Goal: Information Seeking & Learning: Learn about a topic

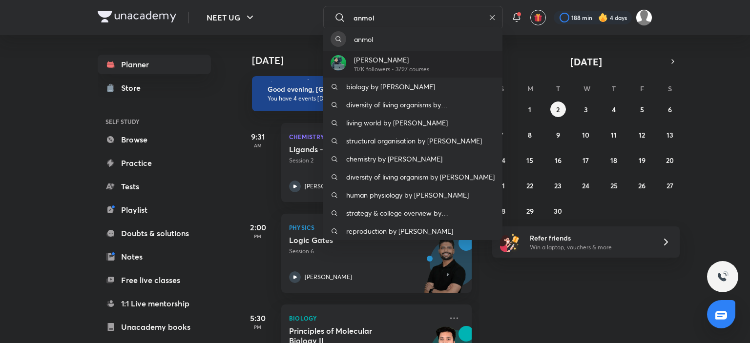
type input "anmol"
click at [411, 62] on p "[PERSON_NAME]" at bounding box center [391, 60] width 75 height 10
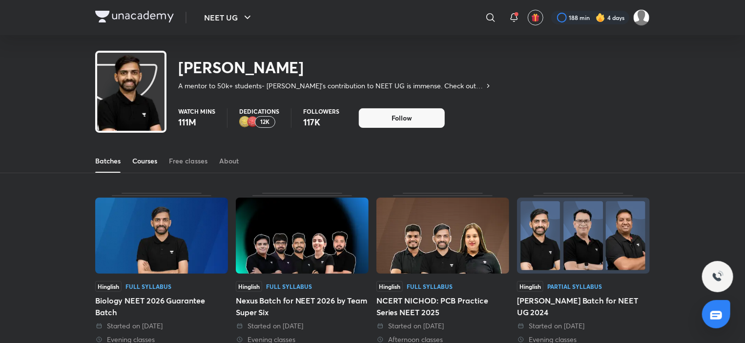
click at [142, 161] on div "Courses" at bounding box center [144, 161] width 25 height 10
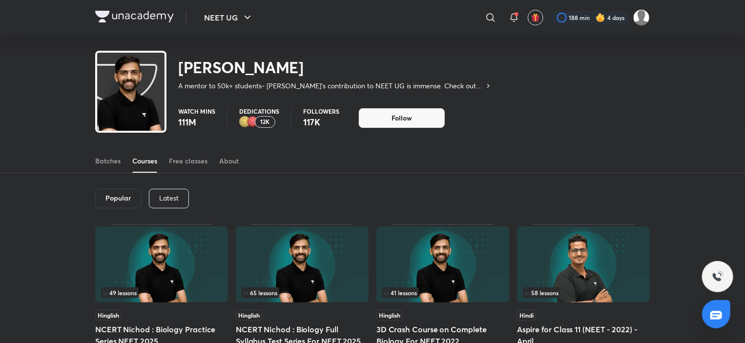
click at [176, 195] on p "Latest" at bounding box center [169, 198] width 20 height 8
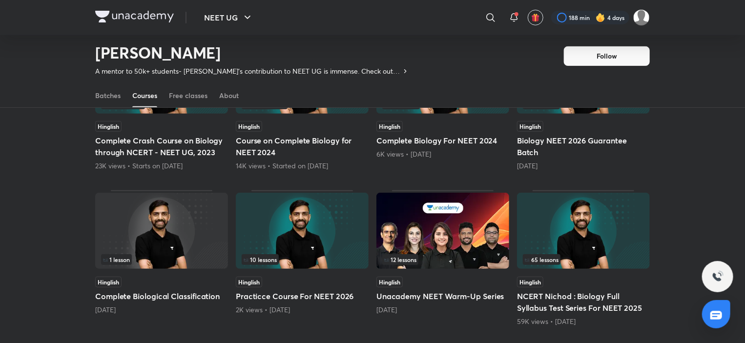
scroll to position [111, 0]
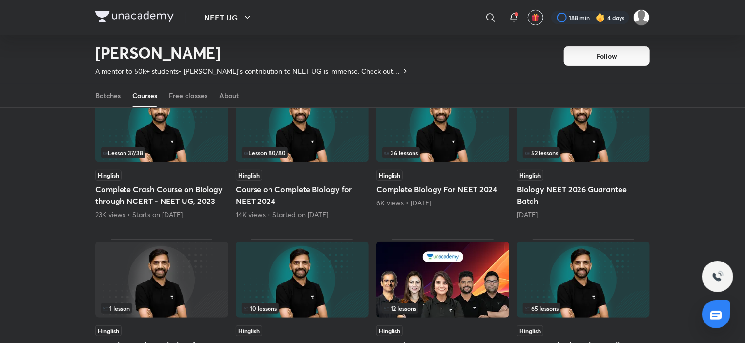
click at [453, 145] on img at bounding box center [442, 124] width 133 height 76
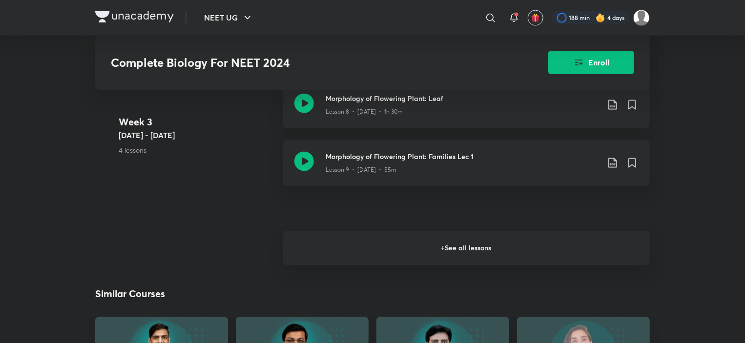
scroll to position [984, 0]
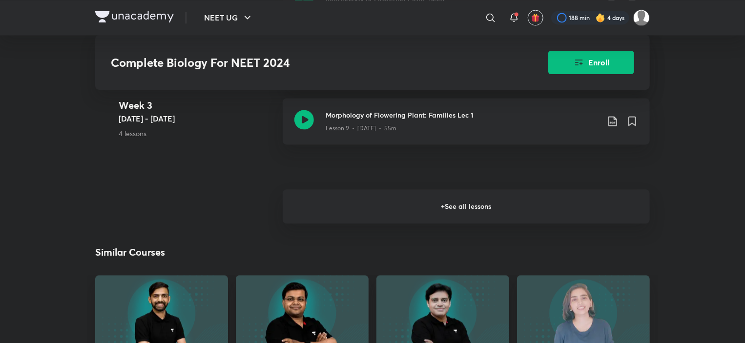
click at [455, 217] on h6 "+ See all lessons" at bounding box center [466, 206] width 367 height 34
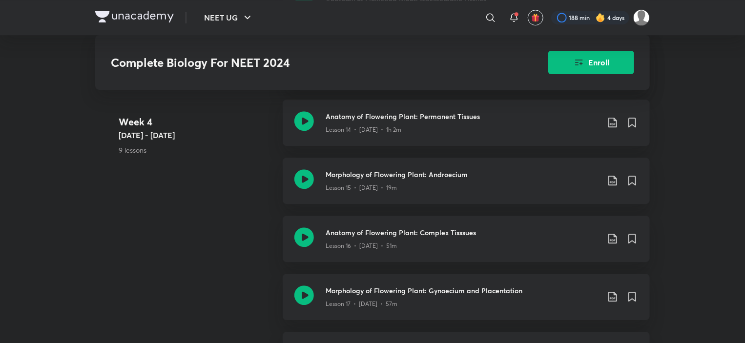
scroll to position [1569, 0]
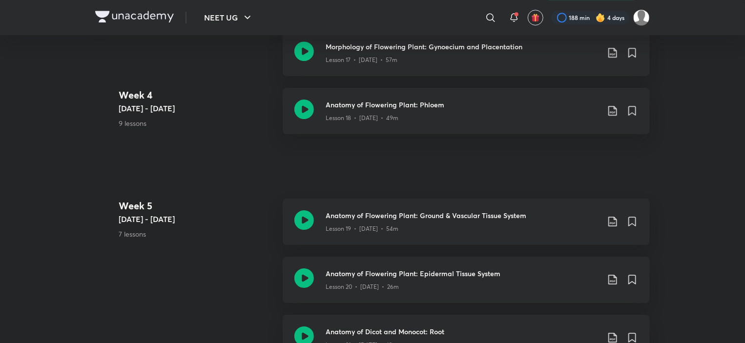
scroll to position [111, 0]
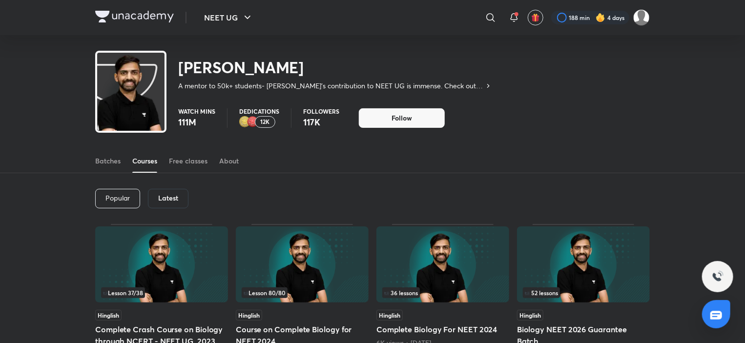
click at [170, 198] on h6 "Latest" at bounding box center [168, 198] width 20 height 8
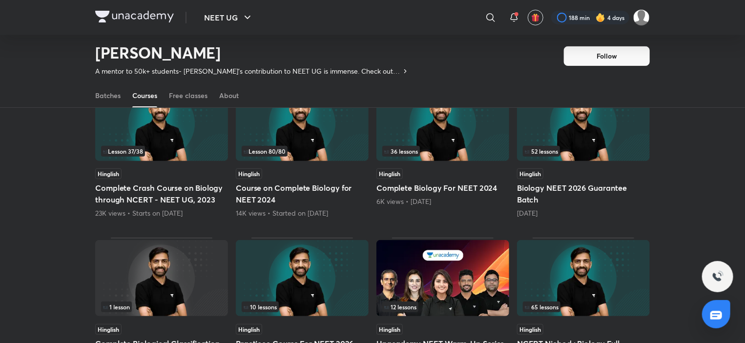
scroll to position [91, 0]
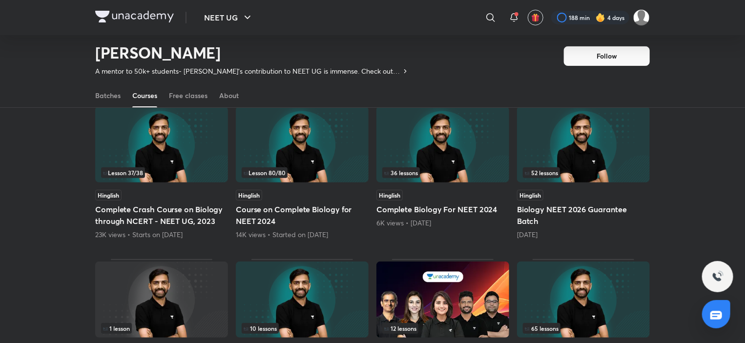
click at [601, 155] on img at bounding box center [583, 144] width 133 height 76
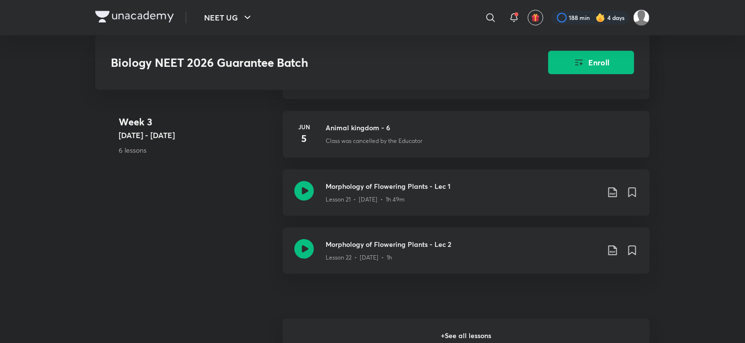
scroll to position [1757, 0]
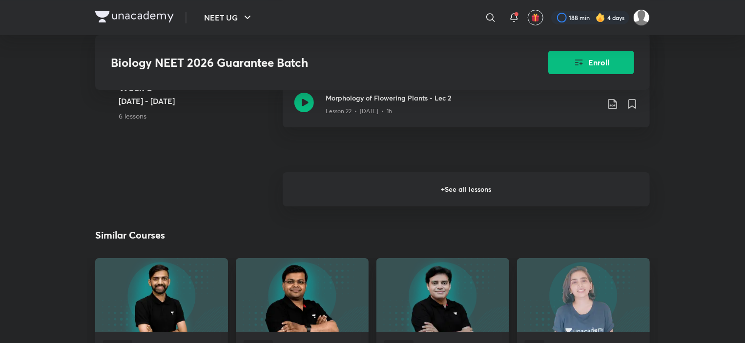
click at [438, 200] on h6 "+ See all lessons" at bounding box center [466, 189] width 367 height 34
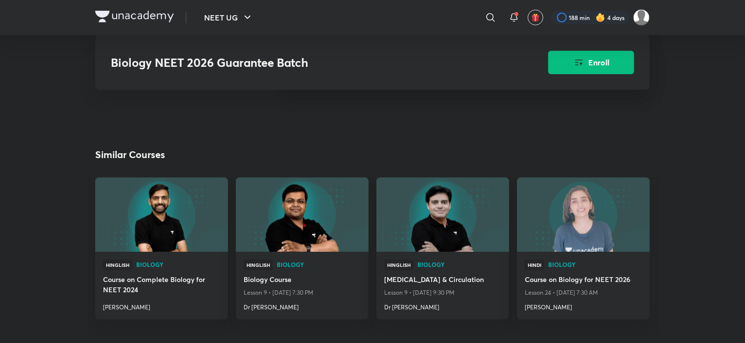
scroll to position [4197, 0]
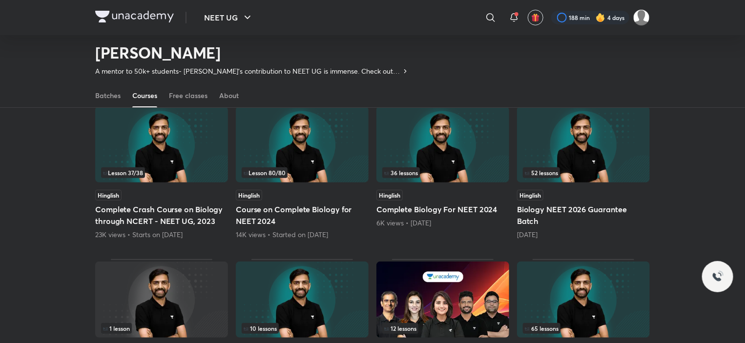
scroll to position [187, 0]
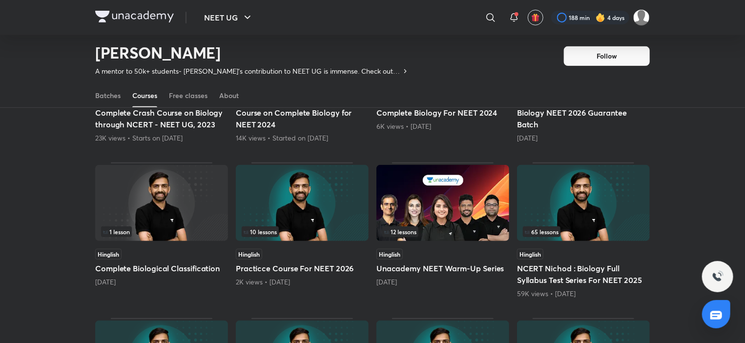
click at [574, 204] on img at bounding box center [583, 203] width 133 height 76
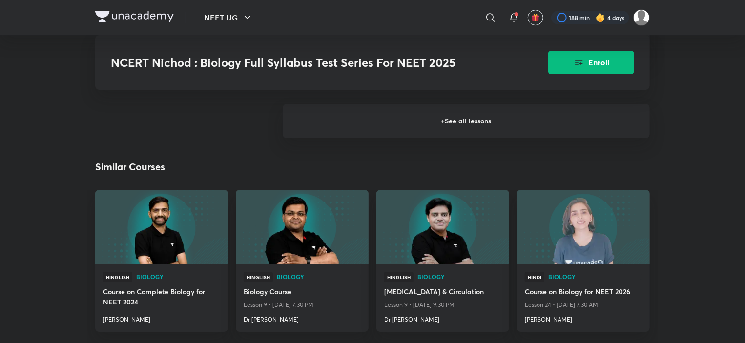
scroll to position [1617, 0]
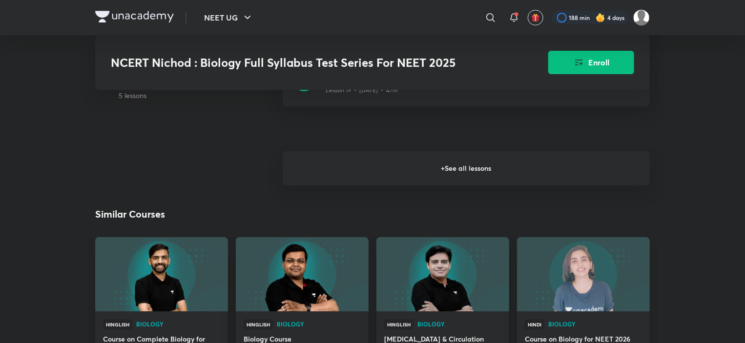
click at [502, 167] on h6 "+ See all lessons" at bounding box center [466, 168] width 367 height 34
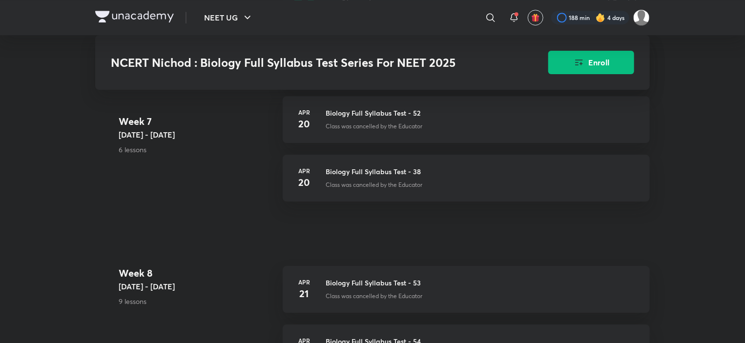
scroll to position [3422, 0]
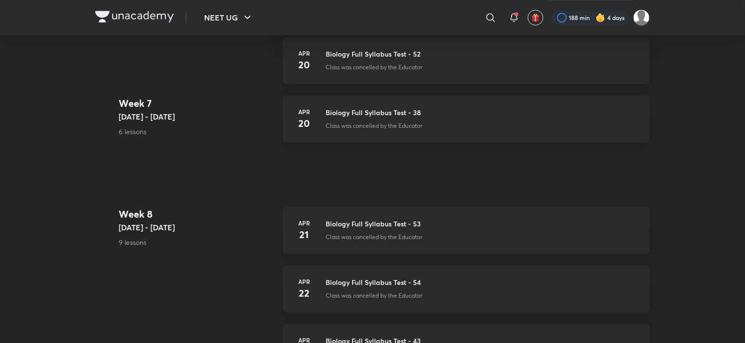
scroll to position [187, 0]
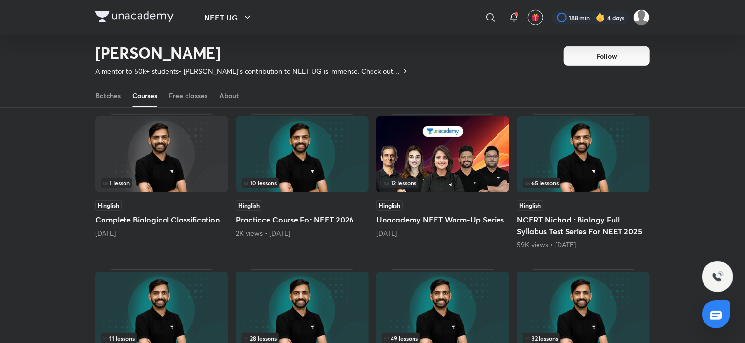
scroll to position [383, 0]
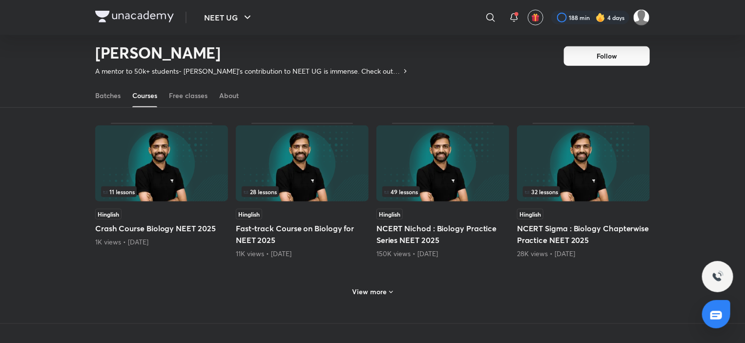
click at [380, 285] on div "View more" at bounding box center [372, 292] width 48 height 16
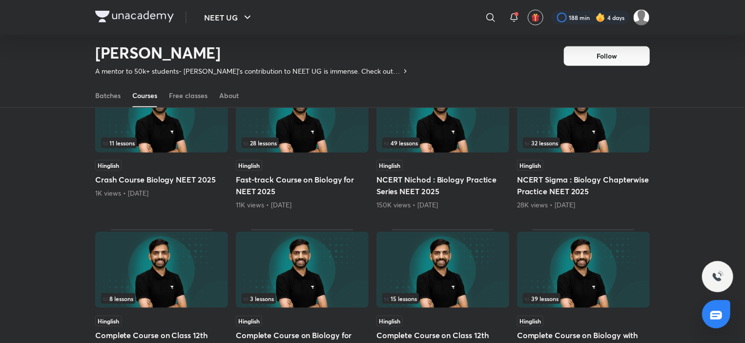
scroll to position [529, 0]
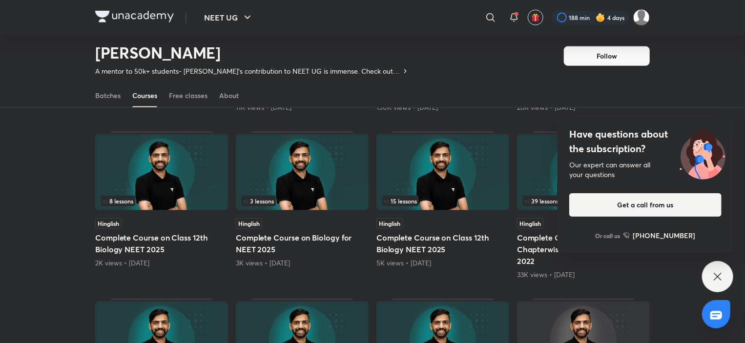
click at [717, 279] on icon at bounding box center [717, 277] width 12 height 12
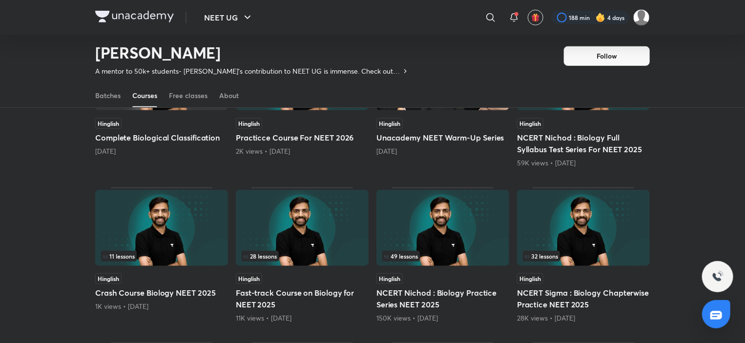
scroll to position [334, 0]
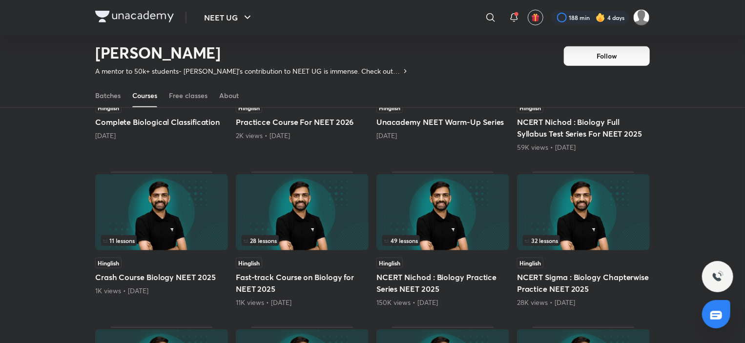
click at [435, 228] on img at bounding box center [442, 212] width 133 height 76
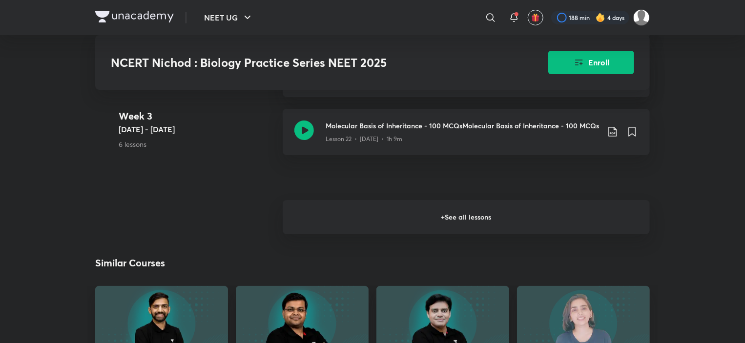
scroll to position [1909, 0]
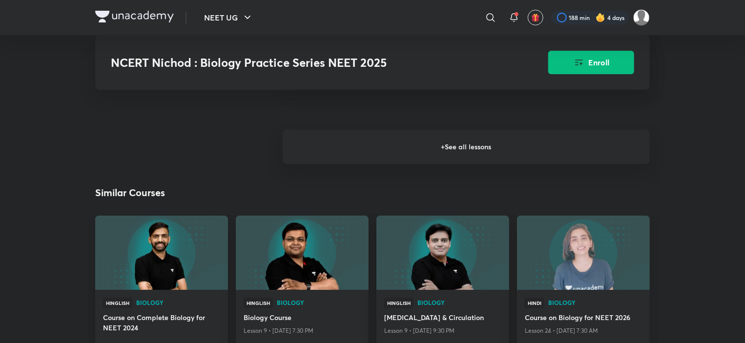
click at [473, 160] on h6 "+ See all lessons" at bounding box center [466, 147] width 367 height 34
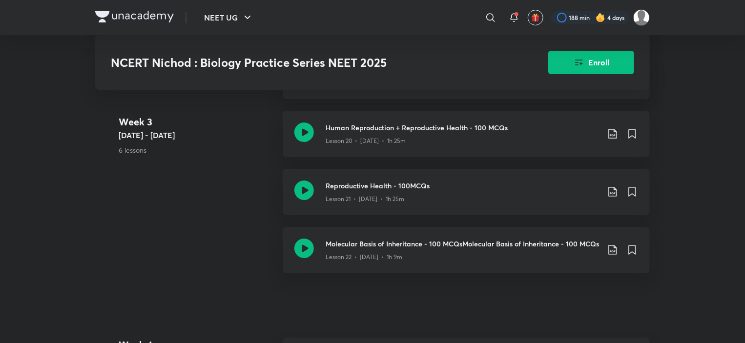
scroll to position [1714, 0]
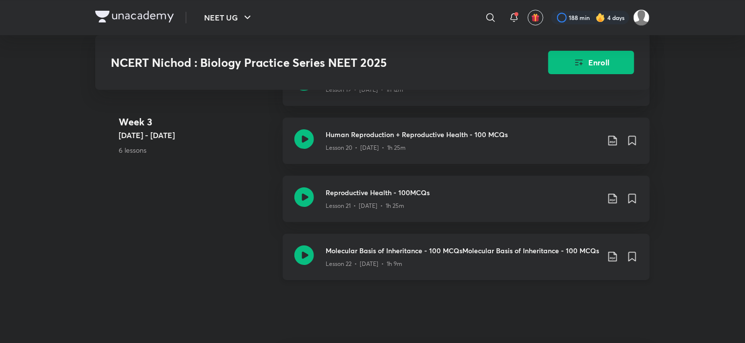
click at [427, 265] on div "Lesson 22 • [DATE] • 1h 9m" at bounding box center [461, 262] width 273 height 13
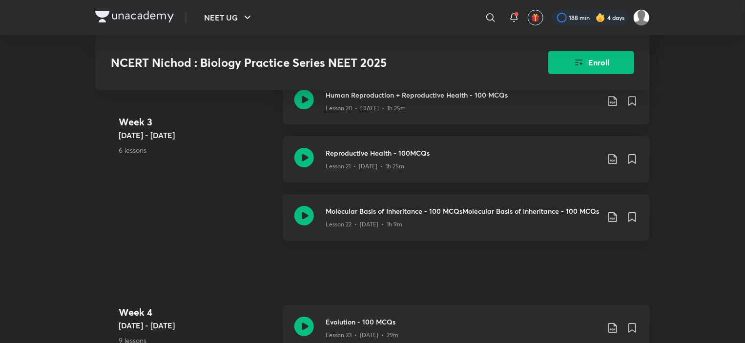
scroll to position [1805, 0]
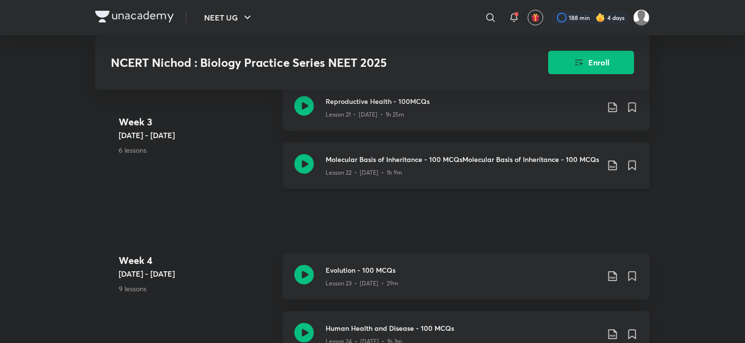
click at [610, 171] on icon at bounding box center [613, 166] width 12 height 12
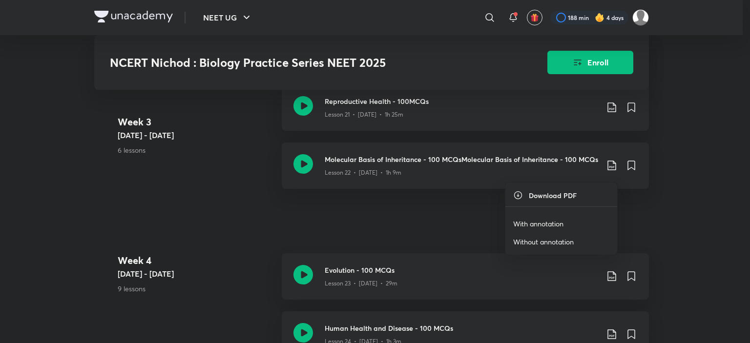
click at [550, 220] on p "With annotation" at bounding box center [538, 224] width 50 height 10
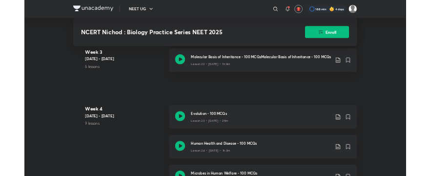
scroll to position [1854, 0]
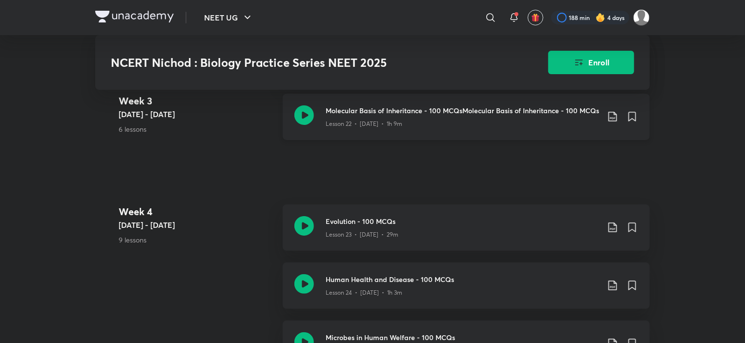
click at [611, 122] on icon at bounding box center [612, 117] width 8 height 10
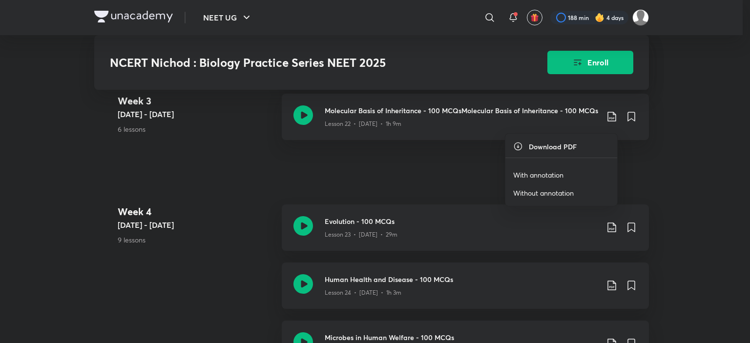
click at [540, 192] on p "Without annotation" at bounding box center [543, 193] width 61 height 10
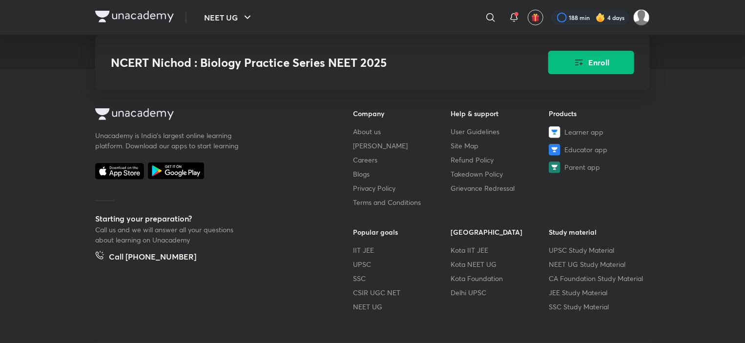
scroll to position [1954, 0]
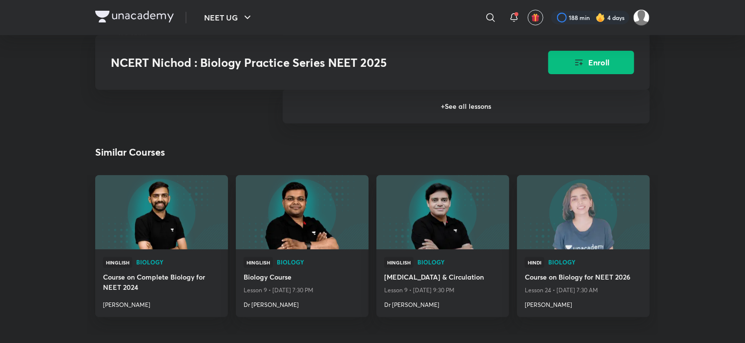
click at [429, 112] on h6 "+ See all lessons" at bounding box center [466, 106] width 367 height 34
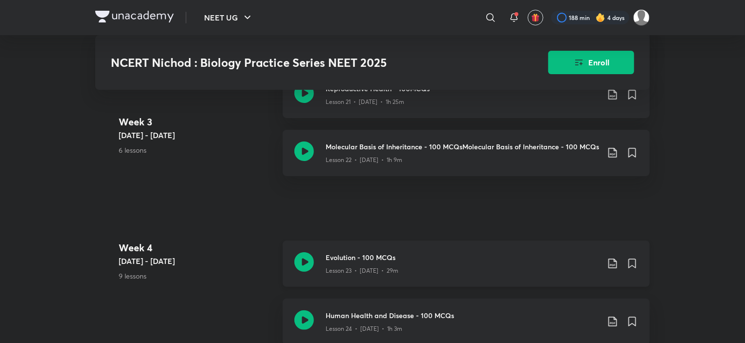
scroll to position [1807, 0]
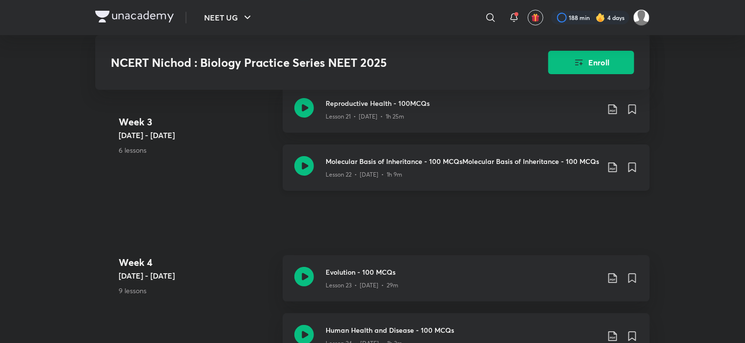
click at [391, 175] on p "Lesson 22 • [DATE] • 1h 9m" at bounding box center [363, 174] width 77 height 9
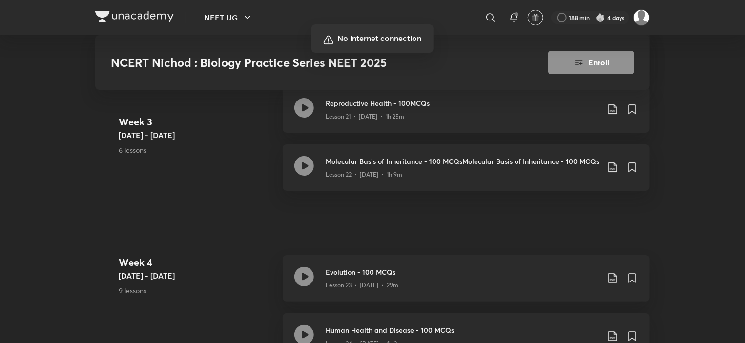
click at [429, 175] on div at bounding box center [372, 171] width 745 height 343
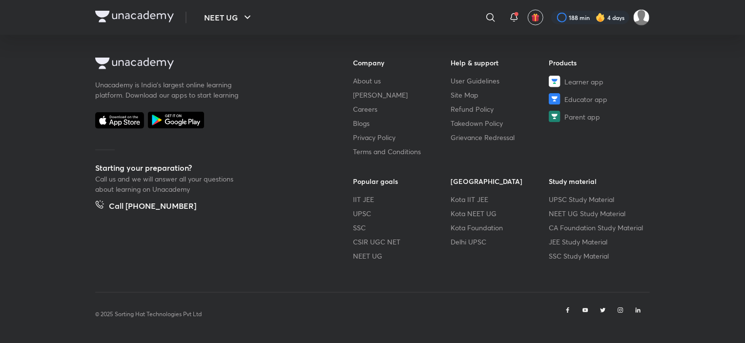
scroll to position [520, 0]
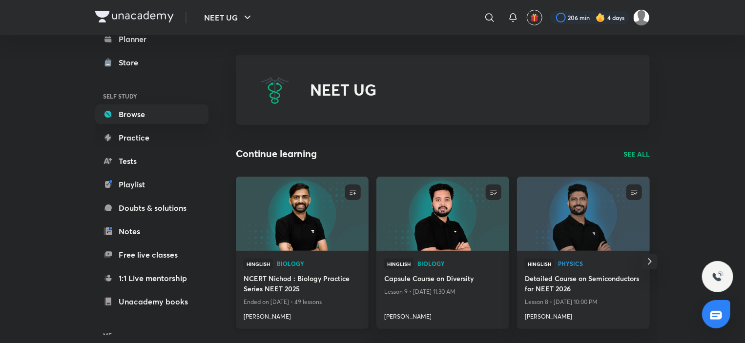
click at [316, 220] on img at bounding box center [301, 214] width 135 height 76
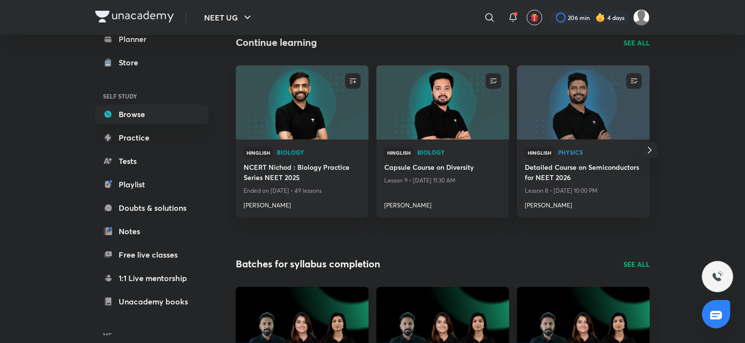
scroll to position [49, 0]
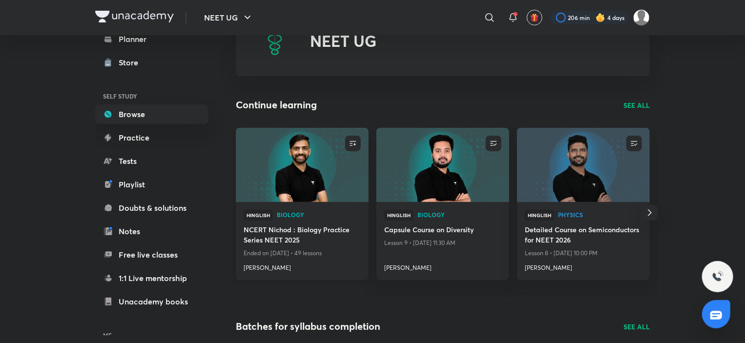
click at [297, 158] on img at bounding box center [301, 165] width 135 height 76
click at [318, 171] on img at bounding box center [301, 165] width 135 height 76
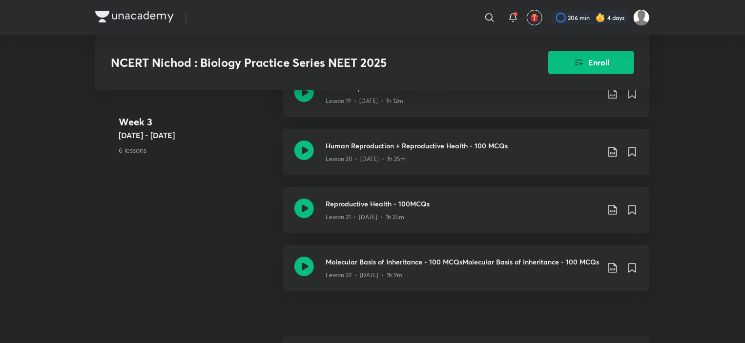
scroll to position [1763, 0]
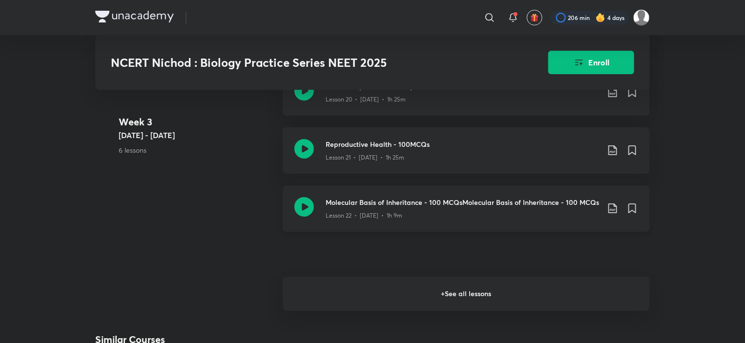
click at [433, 207] on h3 "Molecular Basis of Inheritance - 100 MCQsMolecular Basis of Inheritance - 100 M…" at bounding box center [461, 202] width 273 height 10
